Goal: Transaction & Acquisition: Purchase product/service

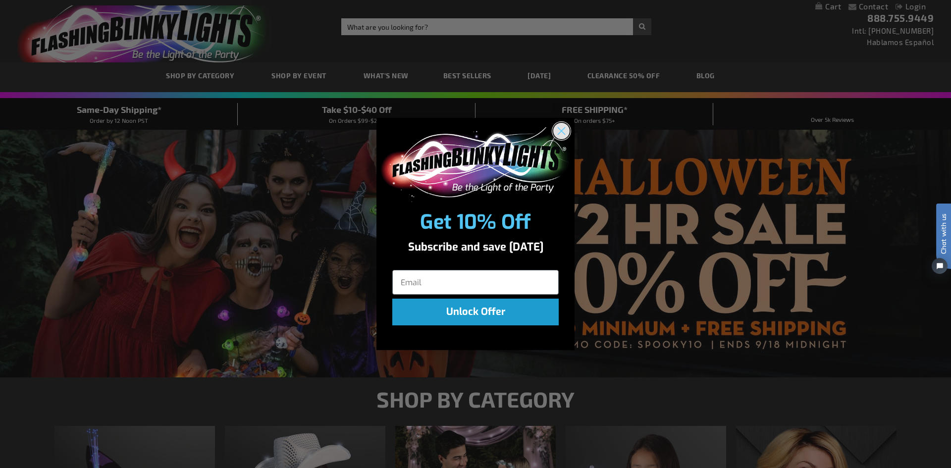
click at [564, 134] on icon "Close dialog" at bounding box center [561, 130] width 17 height 17
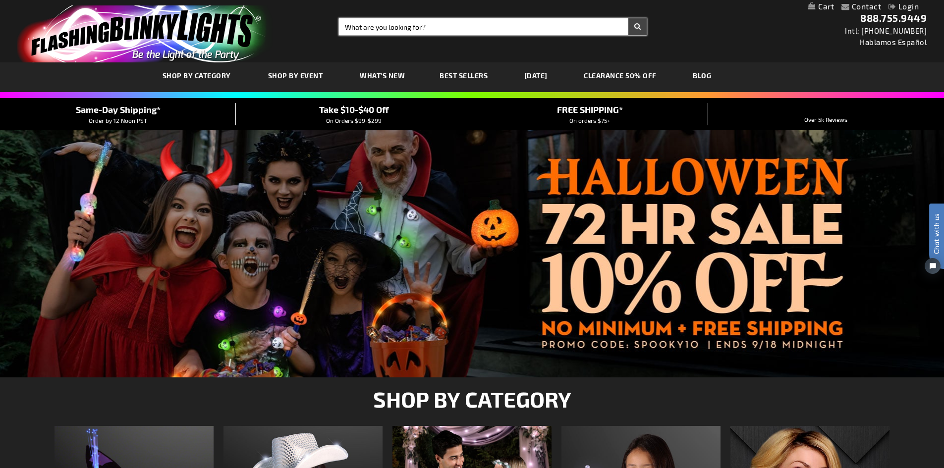
click at [498, 31] on input "Search" at bounding box center [493, 26] width 308 height 17
click at [359, 26] on input "pi" at bounding box center [493, 26] width 308 height 17
type input "pins"
click at [628, 18] on button "Search" at bounding box center [637, 26] width 18 height 17
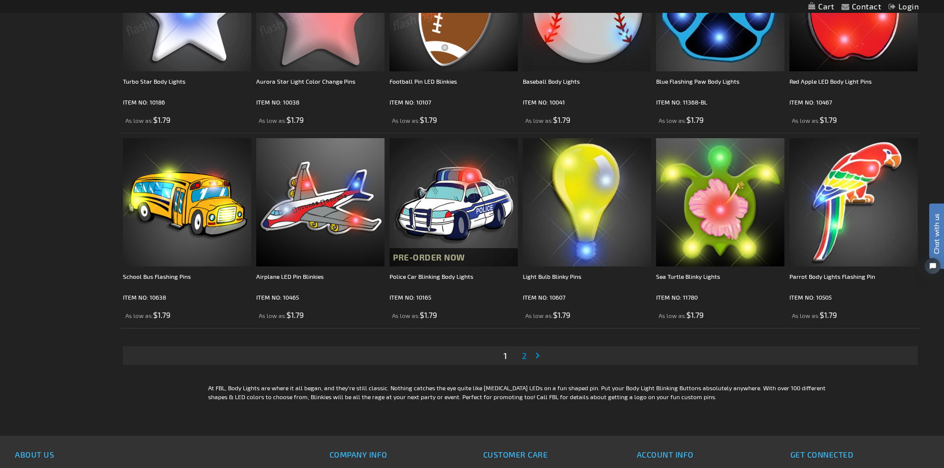
scroll to position [1833, 0]
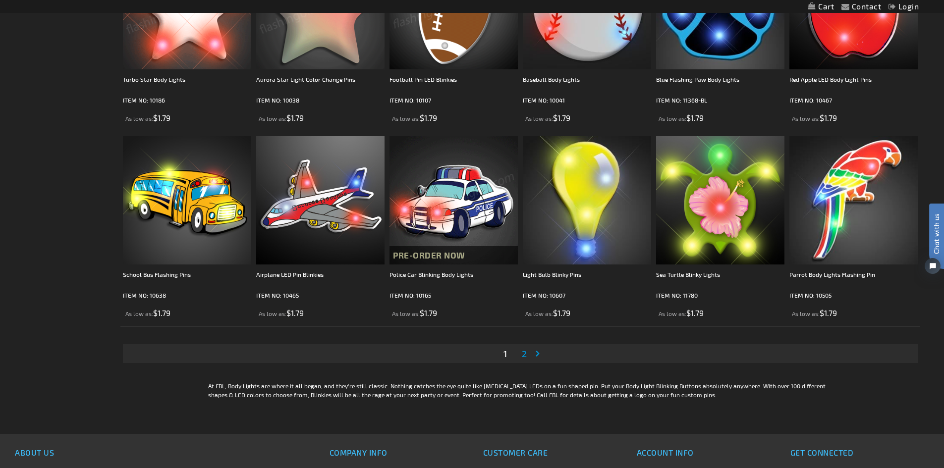
click at [527, 357] on link "Page 2" at bounding box center [524, 353] width 9 height 15
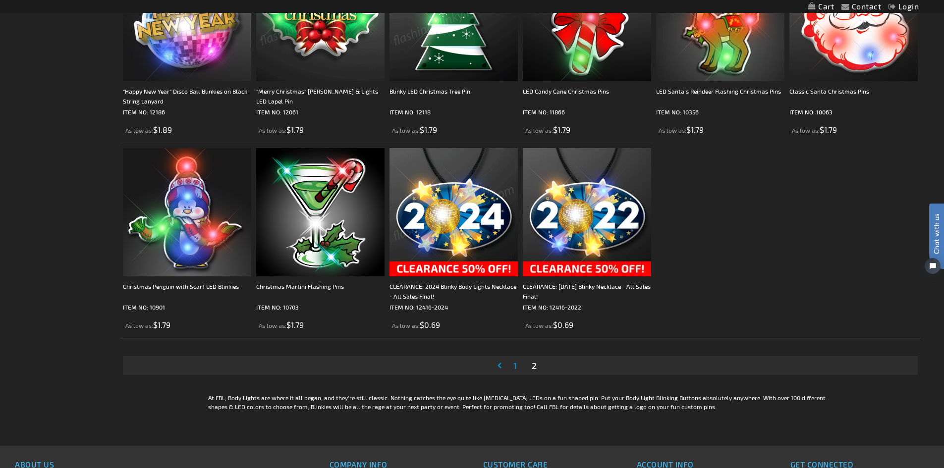
scroll to position [1436, 0]
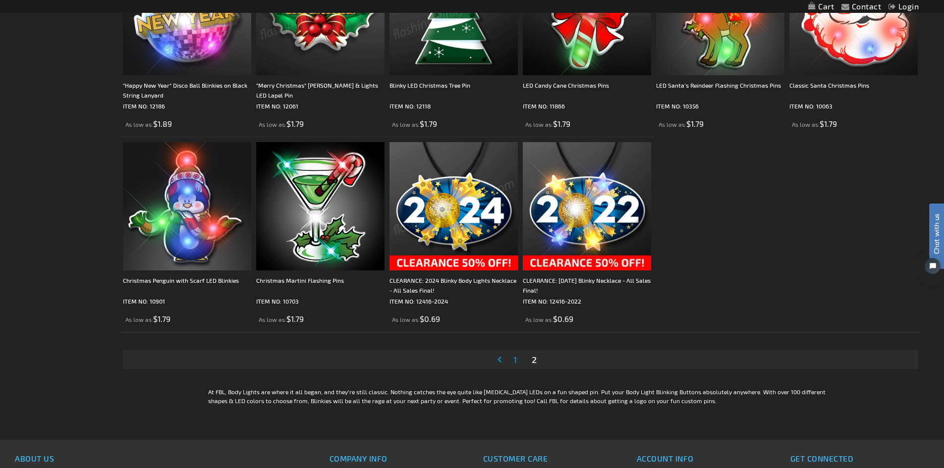
click at [515, 361] on span "1" at bounding box center [514, 359] width 3 height 11
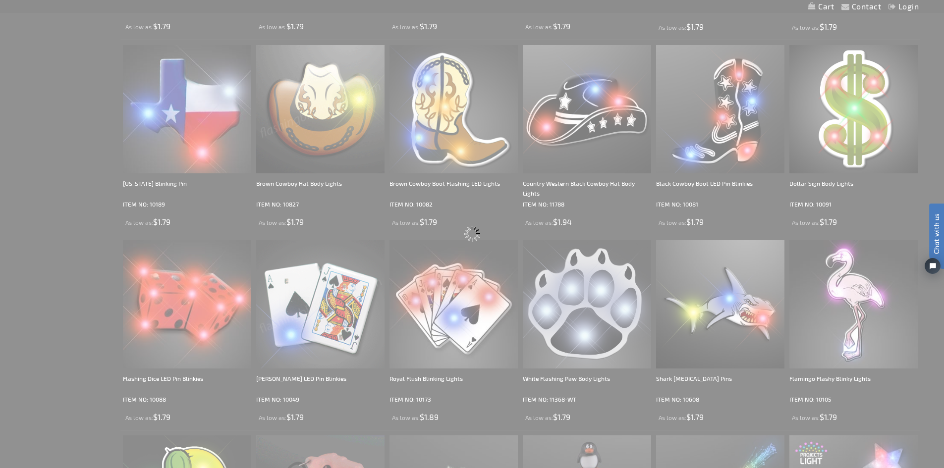
scroll to position [80, 0]
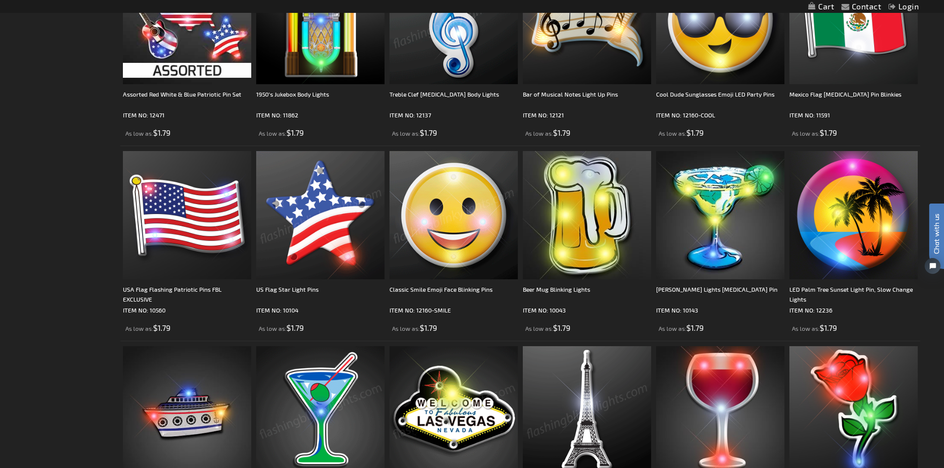
scroll to position [793, 0]
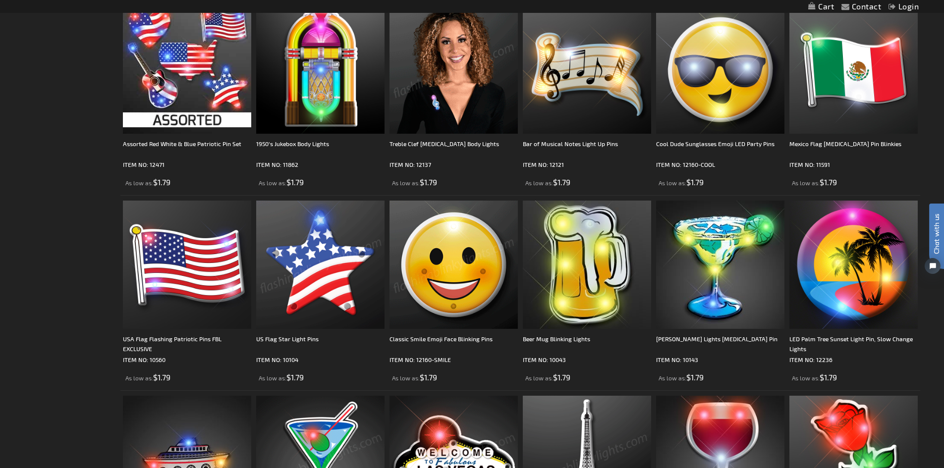
click at [302, 274] on img at bounding box center [320, 265] width 128 height 128
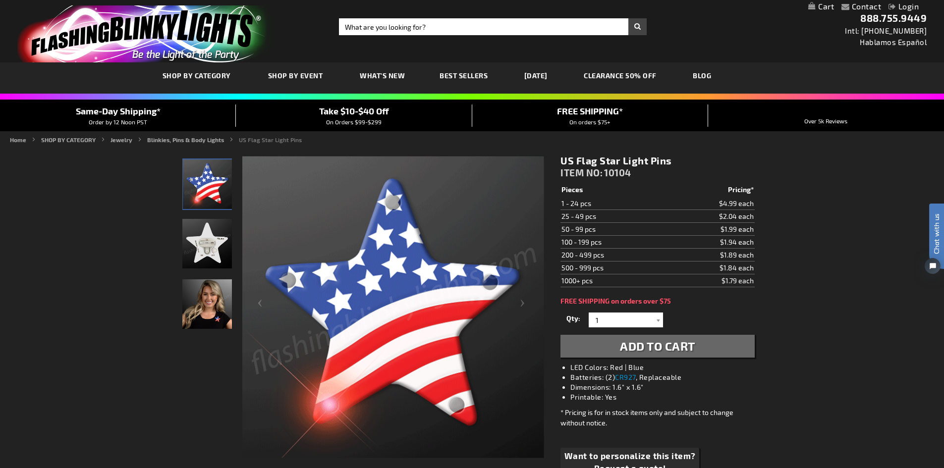
drag, startPoint x: 557, startPoint y: 216, endPoint x: 747, endPoint y: 215, distance: 190.7
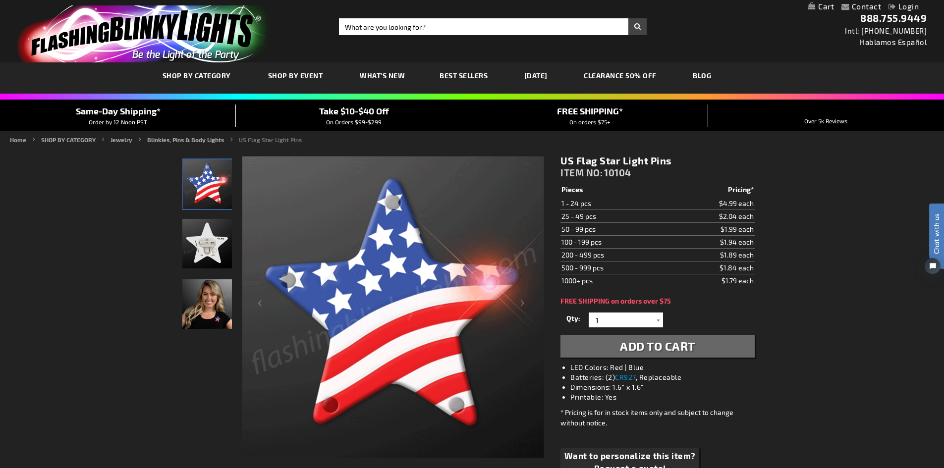
click at [747, 215] on div "US Flag Star Light Pins ITEM NO: 10104 $1.79 Pieces Pricing* 1 - 24 pcs $4.99 e…" at bounding box center [657, 324] width 209 height 354
click at [755, 221] on div "US Flag Star Light Pins ITEM NO: 10104 $1.79 Pieces Pricing* 1 - 24 pcs $4.99 e…" at bounding box center [657, 324] width 209 height 354
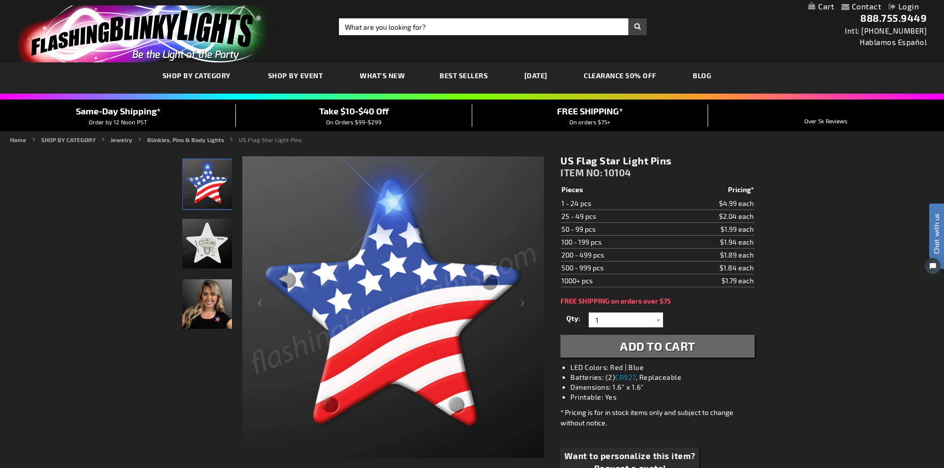
drag, startPoint x: 580, startPoint y: 255, endPoint x: 751, endPoint y: 252, distance: 171.4
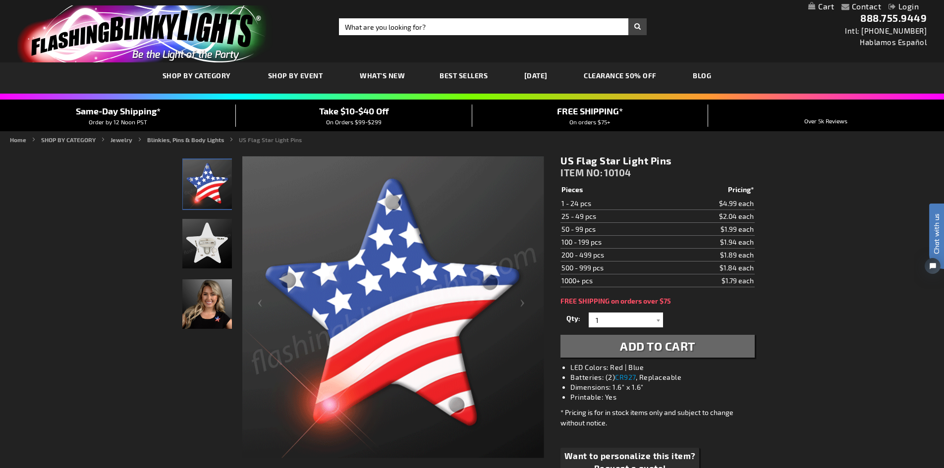
click at [751, 252] on tr "200 - 499 pcs $1.89 each" at bounding box center [657, 255] width 194 height 13
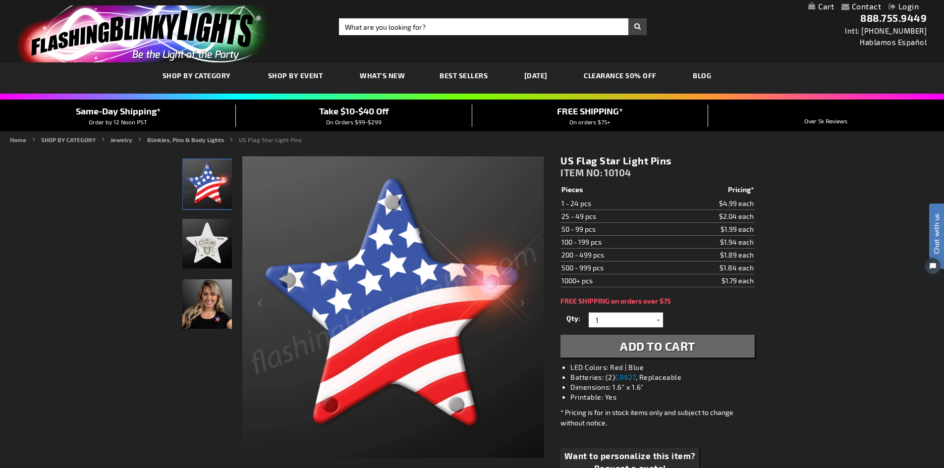
click at [759, 255] on div "US Flag Star Light Pins ITEM NO: 10104 $1.79 Pieces Pricing* 1 - 24 pcs $4.99 e…" at bounding box center [657, 324] width 209 height 354
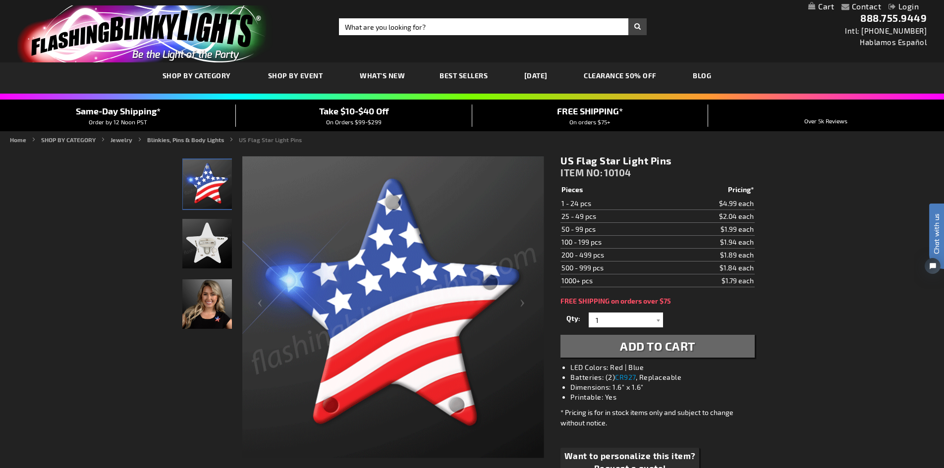
drag, startPoint x: 753, startPoint y: 255, endPoint x: 641, endPoint y: 257, distance: 112.0
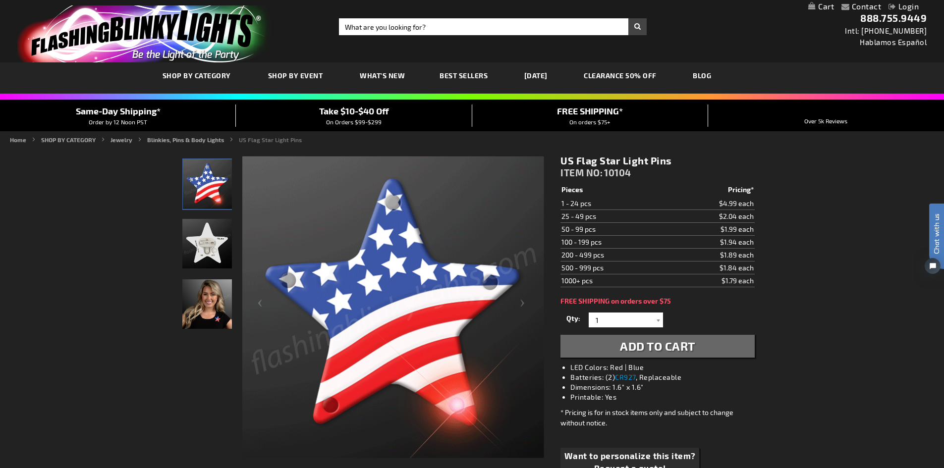
click at [641, 257] on div "US Flag Star Light Pins ITEM NO: 10104 $1.79 Pieces Pricing* 1 - 24 pcs $4.99 e…" at bounding box center [657, 324] width 209 height 354
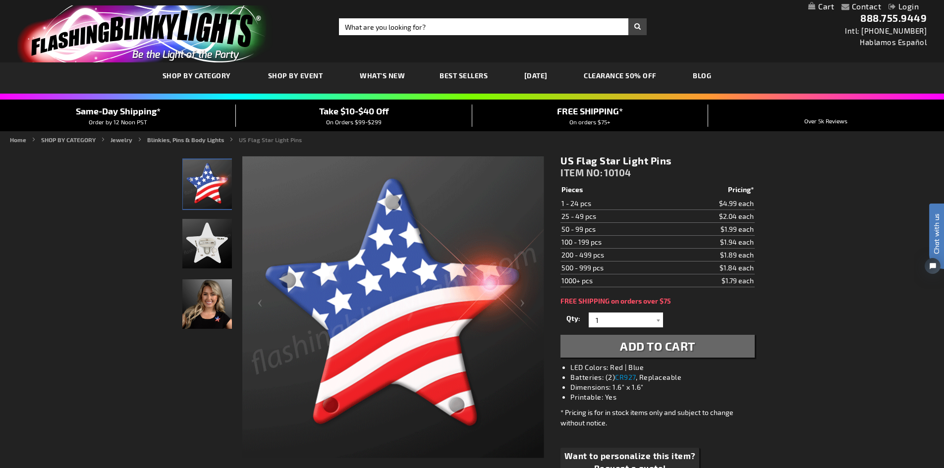
click at [640, 257] on td "200 - 499 pcs" at bounding box center [613, 255] width 106 height 13
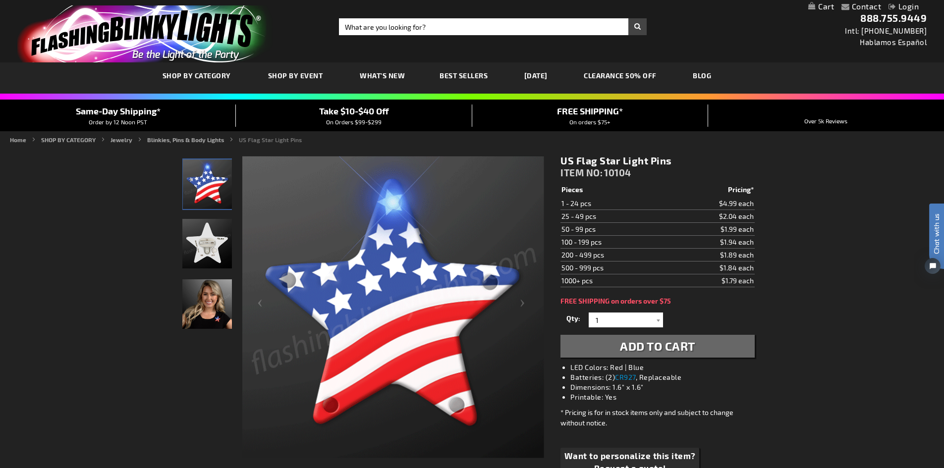
drag, startPoint x: 569, startPoint y: 253, endPoint x: 751, endPoint y: 253, distance: 181.8
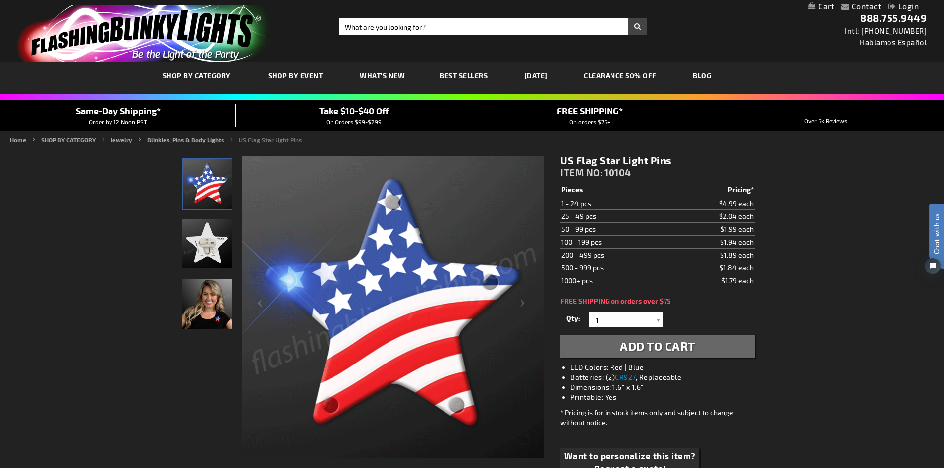
click at [751, 253] on tr "200 - 499 pcs $1.89 each" at bounding box center [657, 255] width 194 height 13
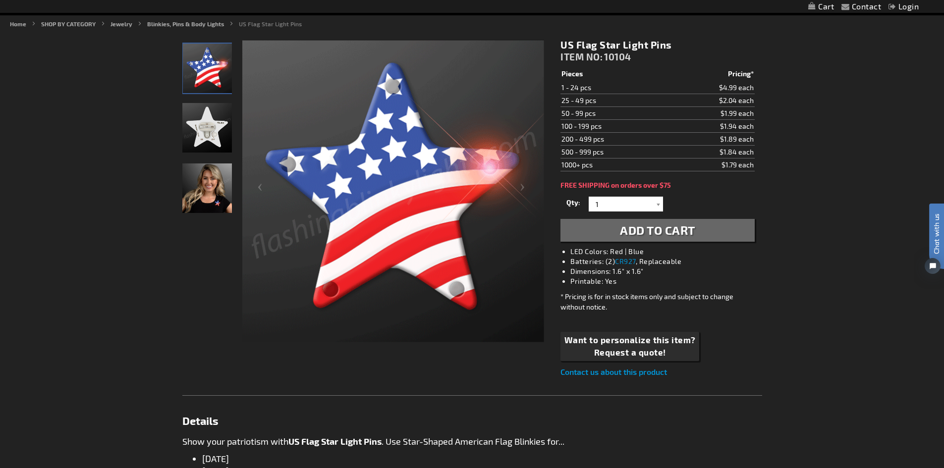
scroll to position [99, 0]
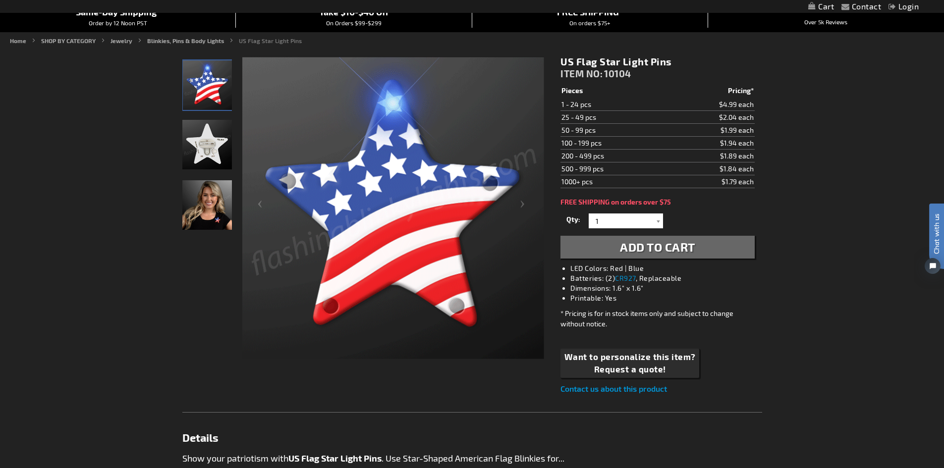
click at [199, 156] on img "US Flag Star Light Up Pins" at bounding box center [207, 145] width 50 height 50
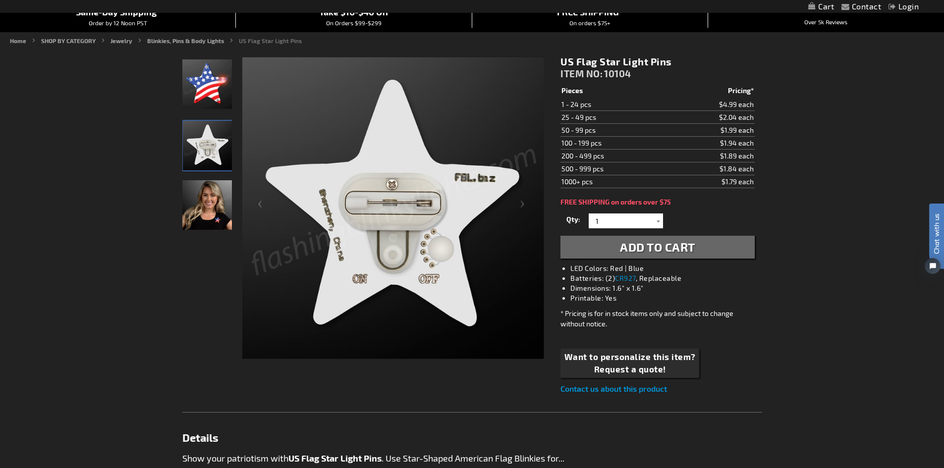
click at [200, 212] on img "Woman wearing US Flag Star Light Up Pins" at bounding box center [207, 205] width 50 height 50
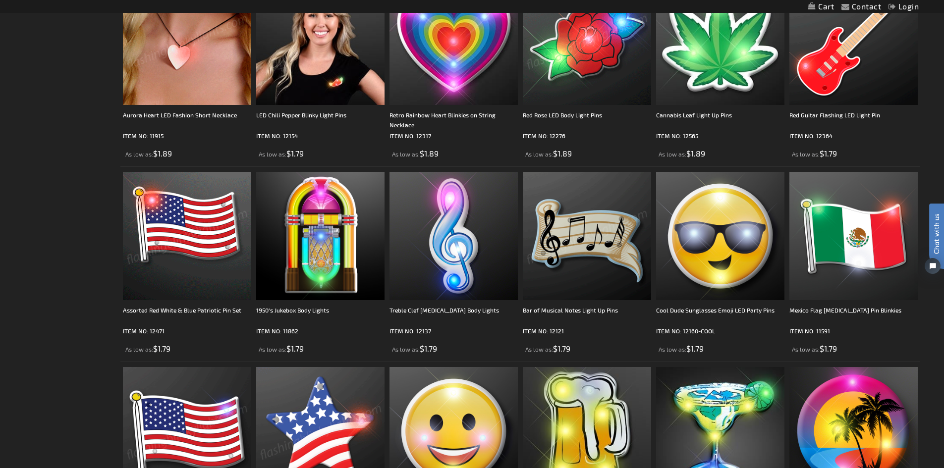
scroll to position [644, 0]
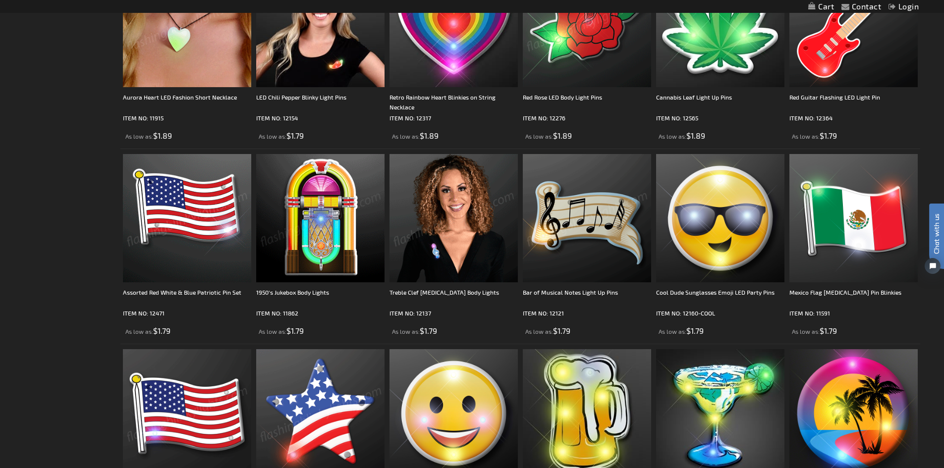
click at [216, 215] on img at bounding box center [187, 218] width 128 height 128
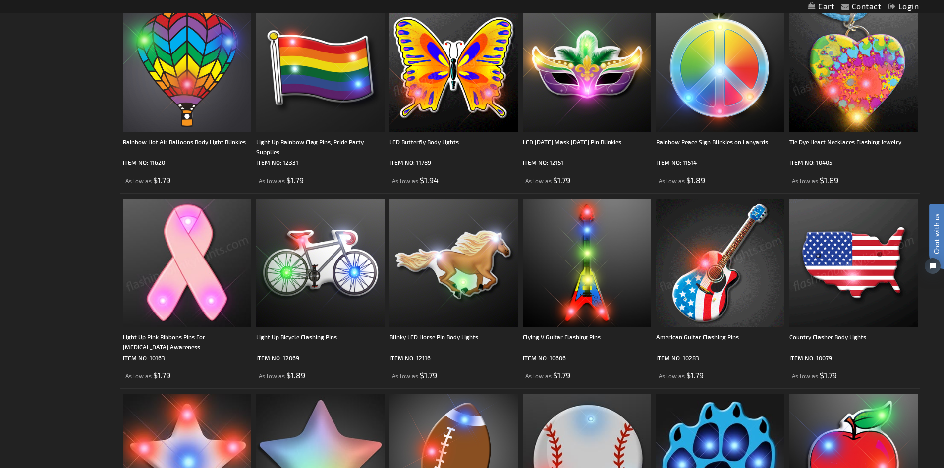
scroll to position [1437, 0]
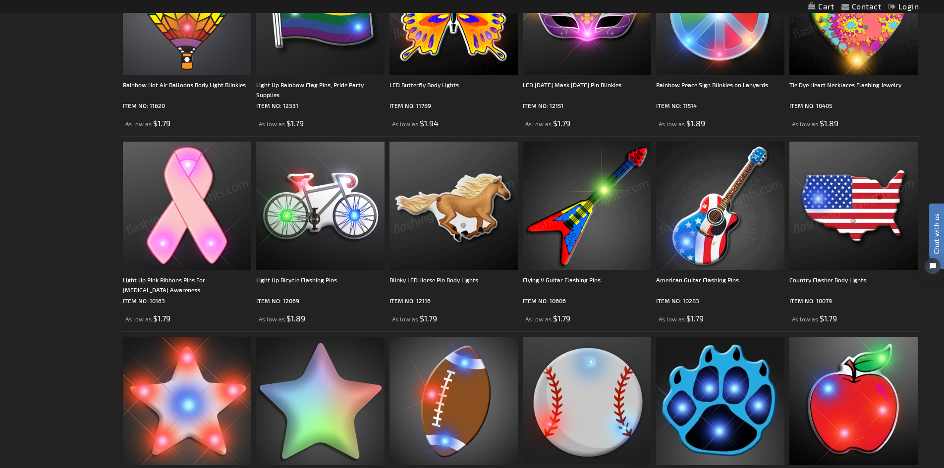
click at [871, 203] on img at bounding box center [853, 206] width 128 height 128
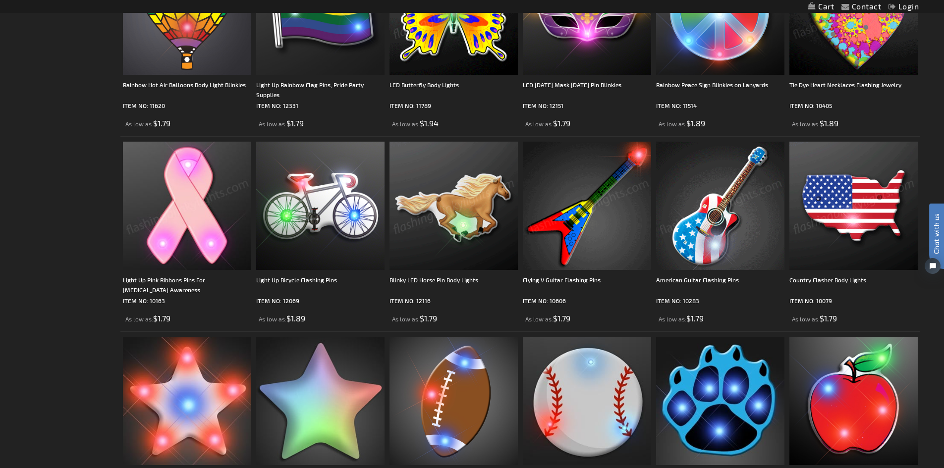
click at [854, 236] on img at bounding box center [853, 206] width 128 height 128
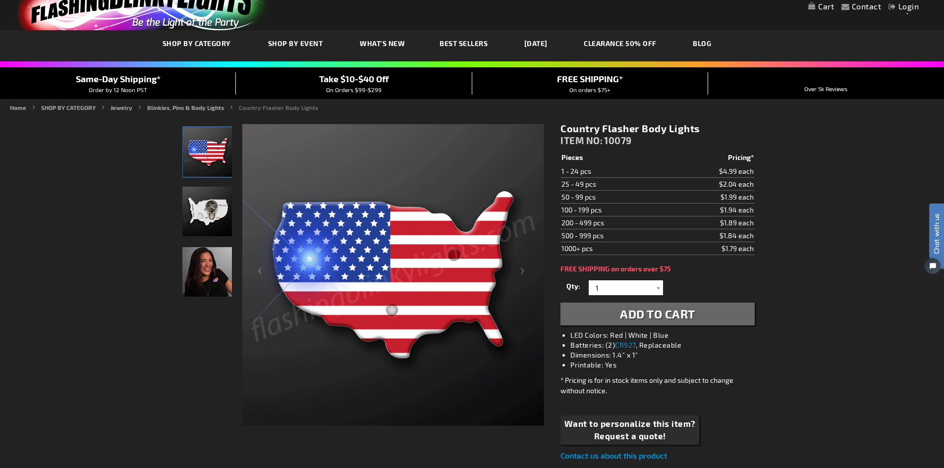
scroll to position [50, 0]
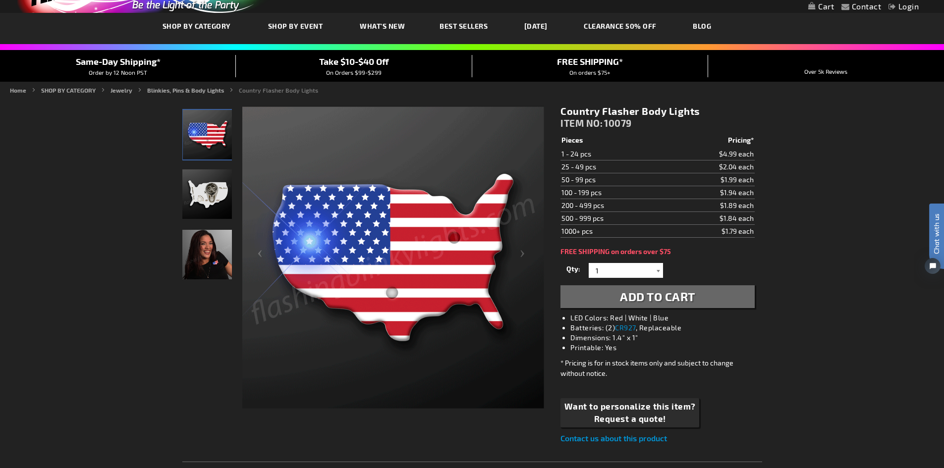
click at [659, 273] on div at bounding box center [658, 270] width 10 height 15
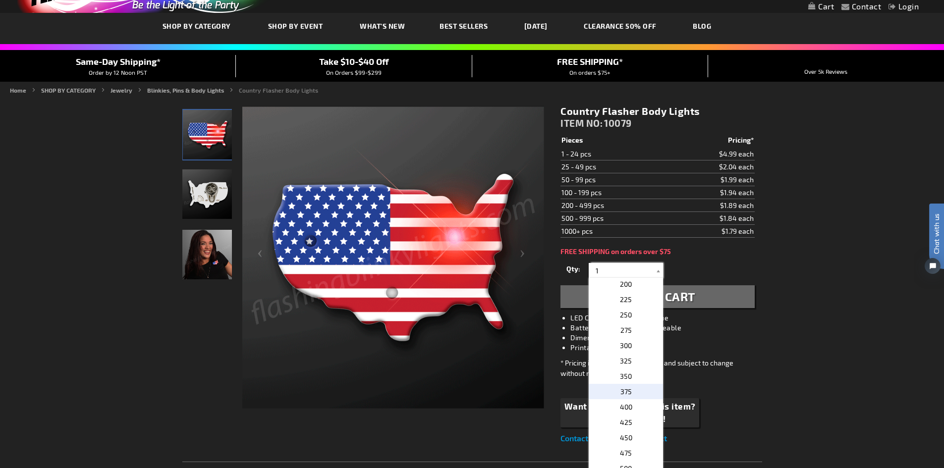
scroll to position [495, 0]
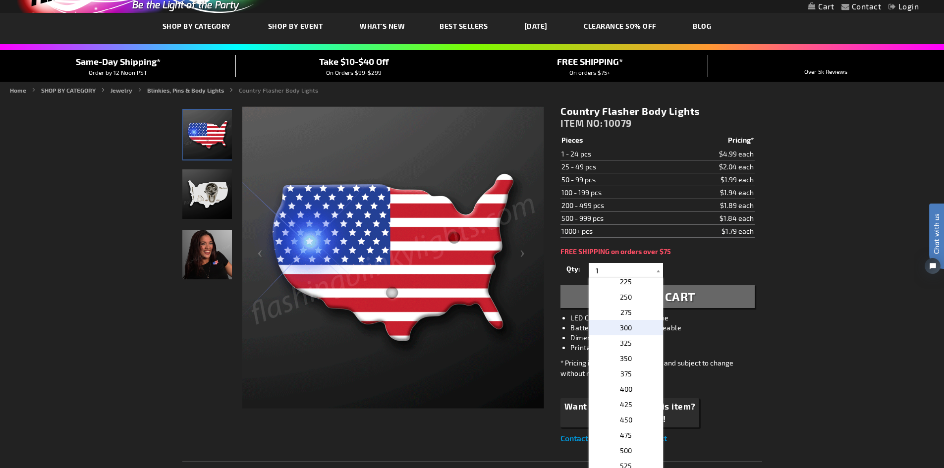
click at [643, 328] on p "300" at bounding box center [625, 327] width 74 height 15
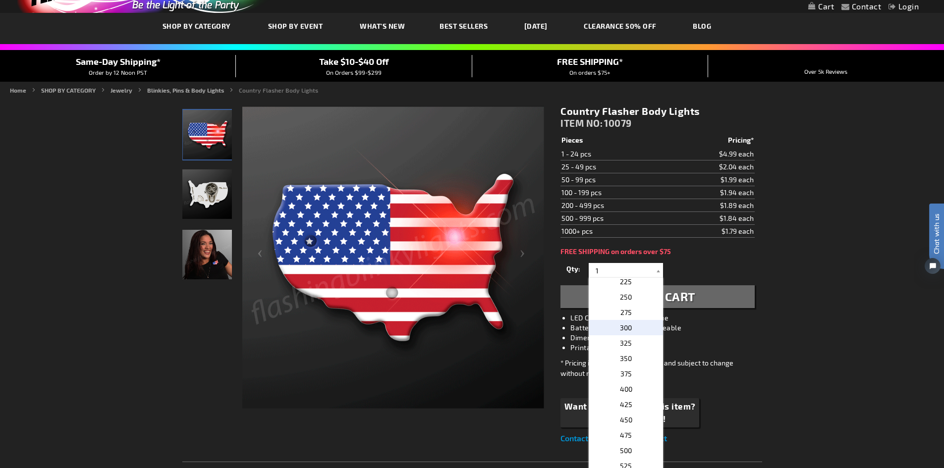
type input "300"
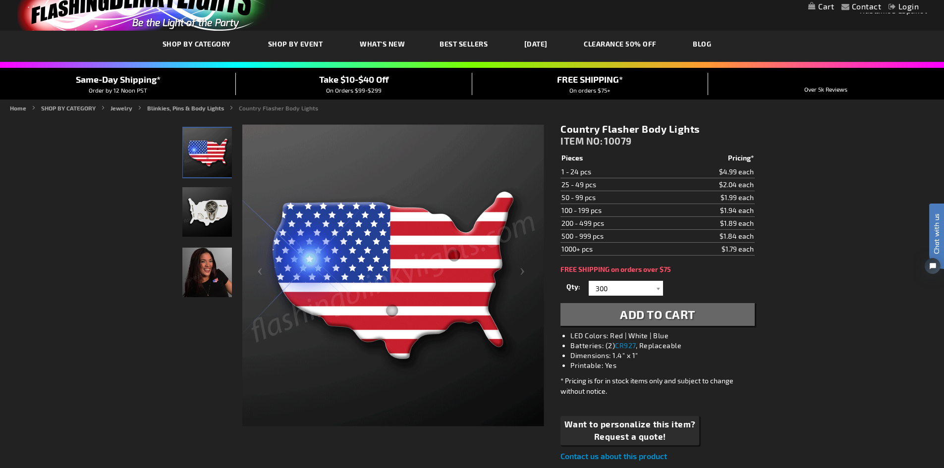
scroll to position [0, 0]
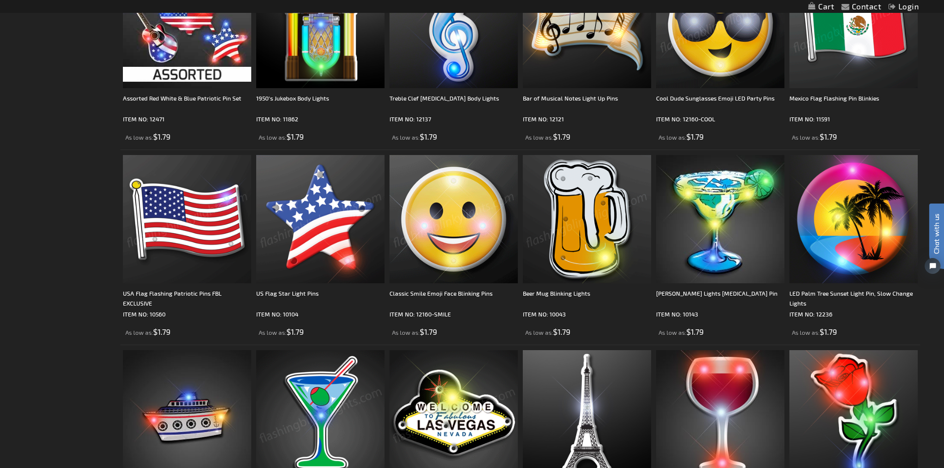
scroll to position [843, 0]
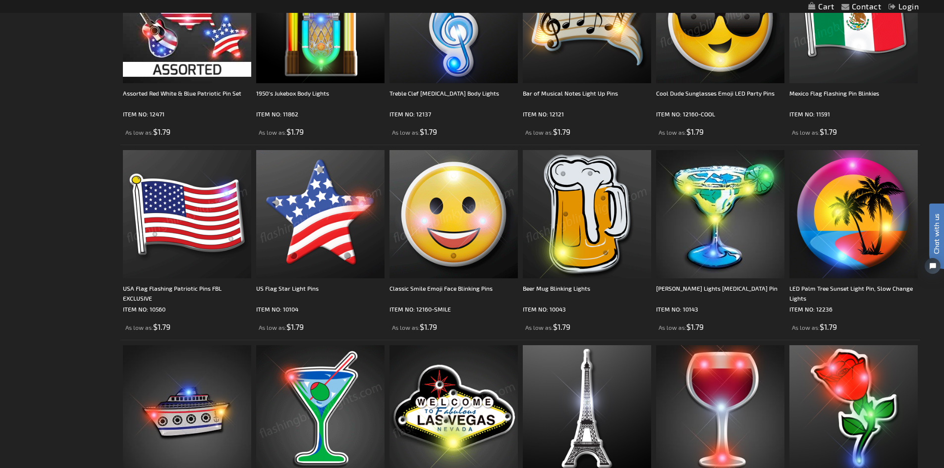
click at [206, 236] on img at bounding box center [187, 214] width 128 height 128
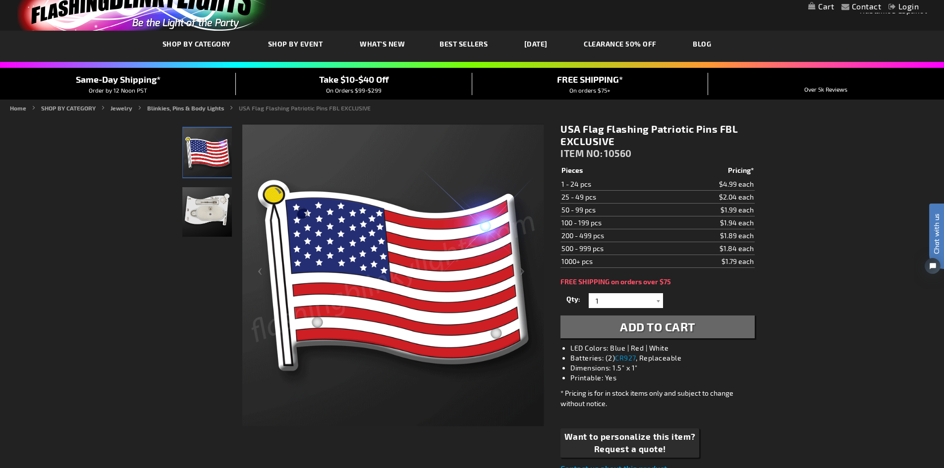
scroll to position [50, 0]
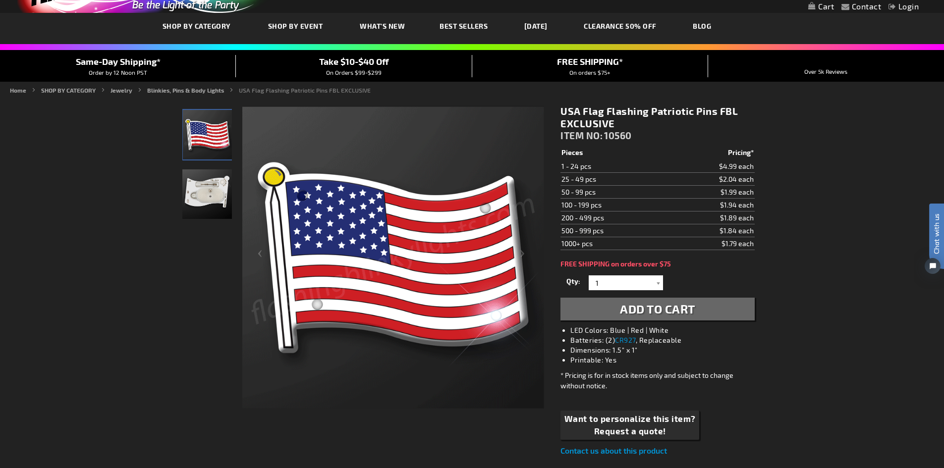
drag, startPoint x: 571, startPoint y: 220, endPoint x: 750, endPoint y: 215, distance: 179.4
click at [750, 215] on tr "200 - 499 pcs $1.89 each" at bounding box center [657, 218] width 194 height 13
click at [377, 74] on span "On Orders $99-$299" at bounding box center [353, 72] width 55 height 7
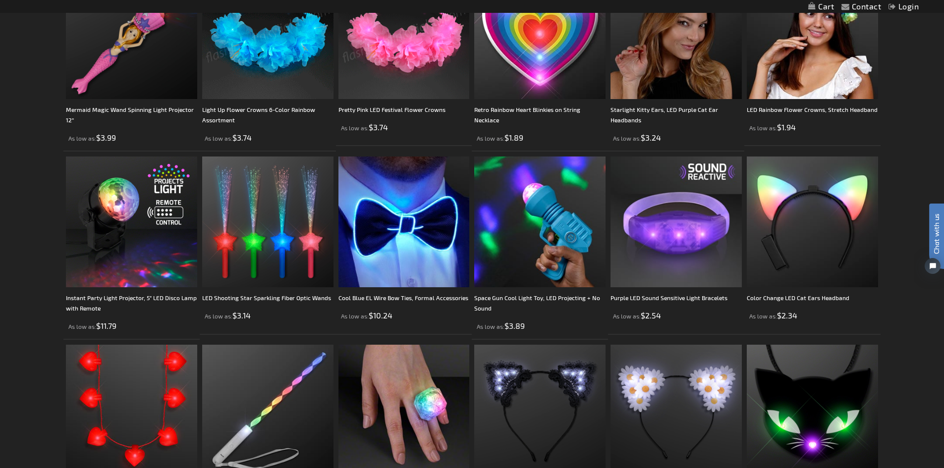
scroll to position [991, 0]
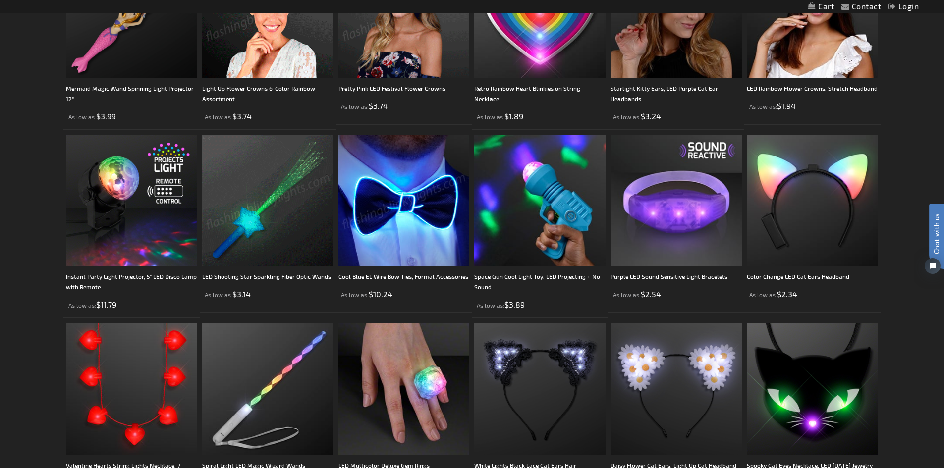
click at [407, 173] on img at bounding box center [403, 200] width 131 height 131
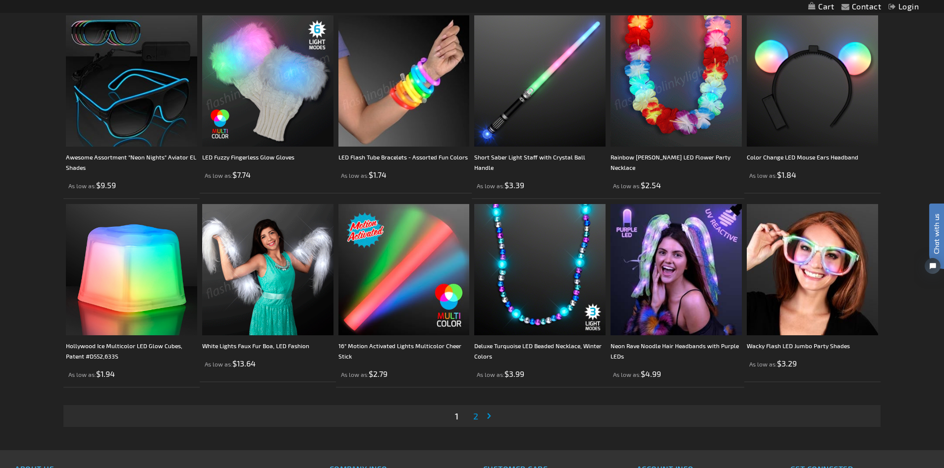
scroll to position [1932, 0]
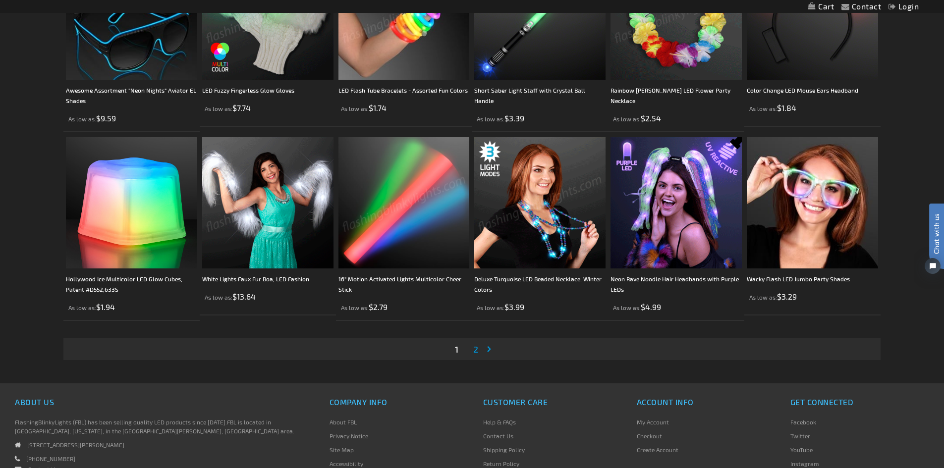
click at [560, 216] on img at bounding box center [539, 202] width 131 height 131
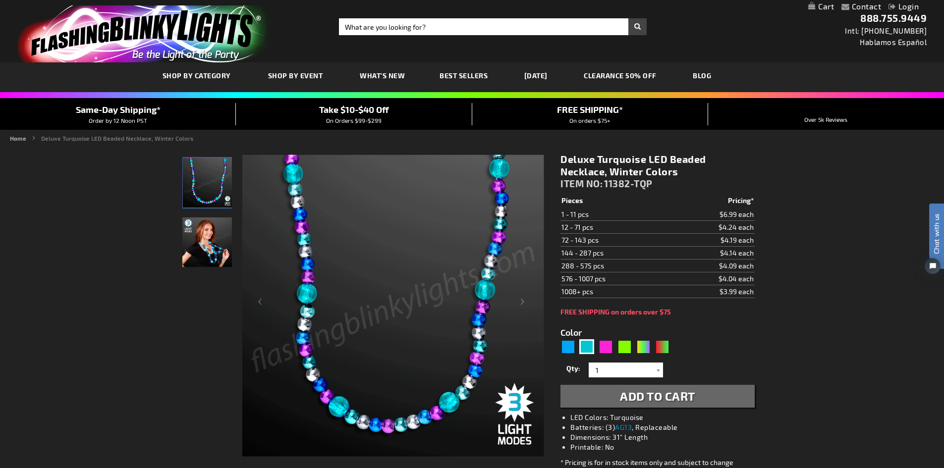
drag, startPoint x: 572, startPoint y: 294, endPoint x: 735, endPoint y: 291, distance: 163.5
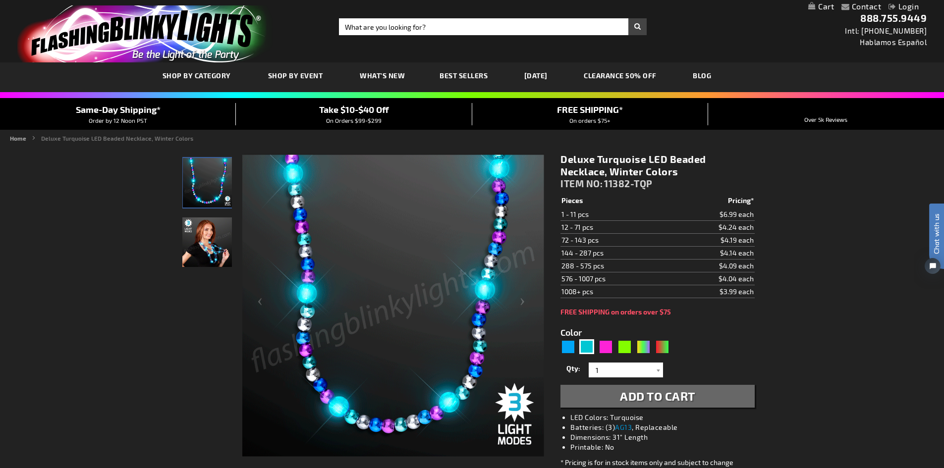
click at [735, 291] on tr "1008+ pcs $3.99 each" at bounding box center [657, 291] width 194 height 13
